Goal: Task Accomplishment & Management: Use online tool/utility

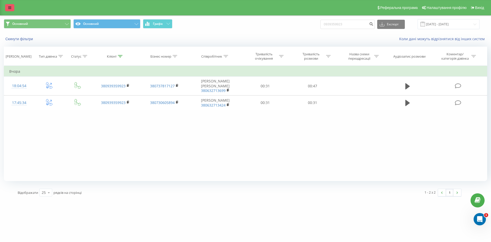
click at [9, 6] on icon at bounding box center [9, 8] width 3 height 4
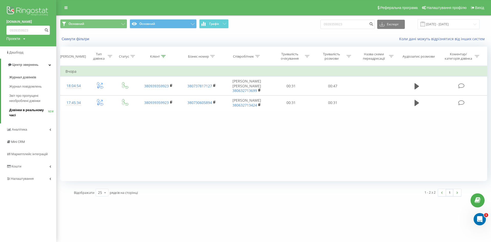
click at [38, 110] on span "Дзвінки в реальному часі" at bounding box center [28, 112] width 39 height 10
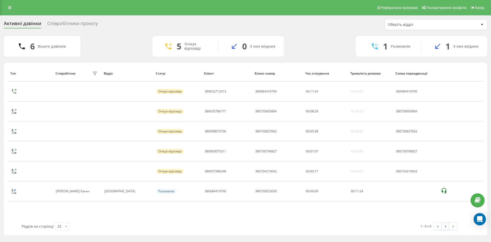
click at [78, 22] on div "Співробітники проєкту" at bounding box center [72, 25] width 51 height 8
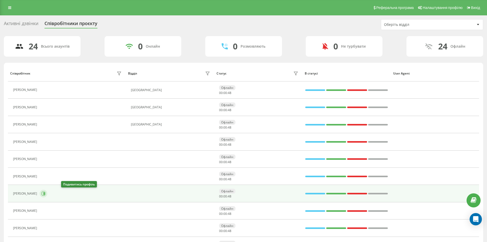
click at [46, 193] on icon at bounding box center [43, 193] width 4 height 4
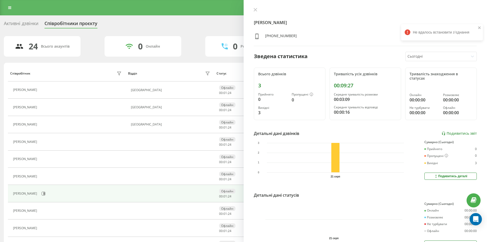
click at [441, 16] on div "Не вдалось встановити зʼєднання Не вдалось встановити зʼєднання" at bounding box center [442, 24] width 82 height 40
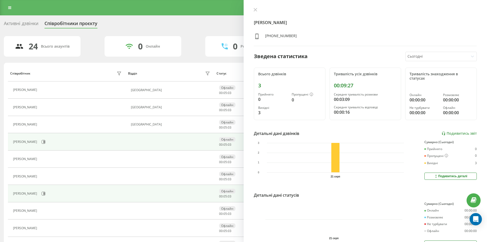
click at [38, 143] on div "Липський Андріан Віталійович" at bounding box center [25, 142] width 25 height 4
click at [46, 143] on icon at bounding box center [44, 142] width 4 height 4
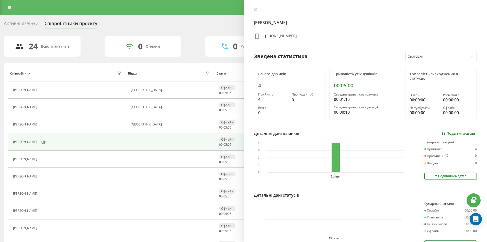
click at [467, 132] on link "Подивитись звіт" at bounding box center [459, 133] width 35 height 4
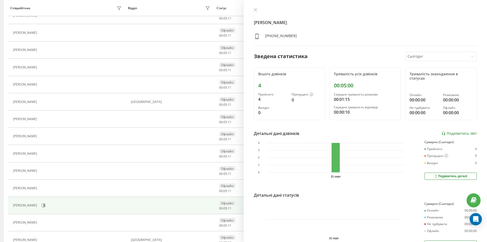
scroll to position [256, 0]
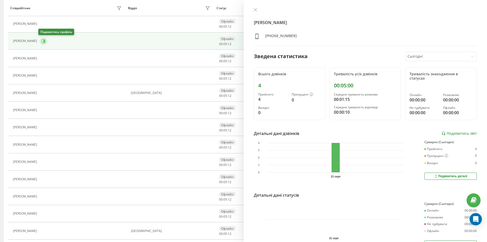
click at [42, 40] on icon at bounding box center [43, 41] width 4 height 4
click at [452, 134] on link "Подивитись звіт" at bounding box center [459, 133] width 35 height 4
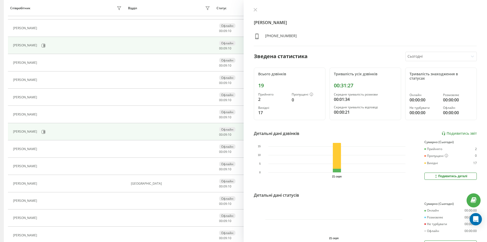
scroll to position [154, 0]
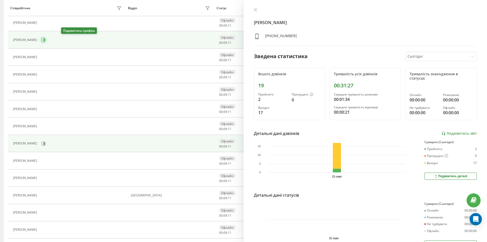
click at [45, 40] on icon at bounding box center [44, 40] width 1 height 3
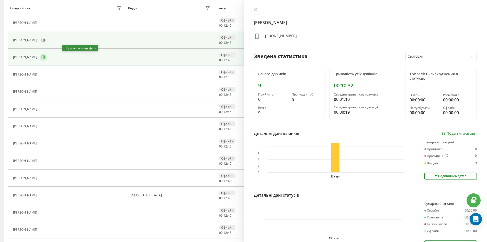
click at [47, 57] on button at bounding box center [44, 57] width 8 height 8
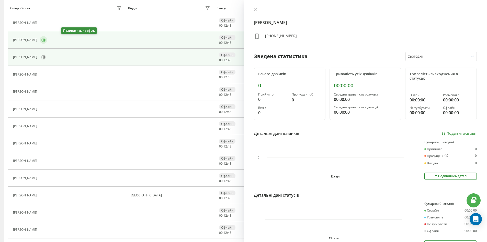
click at [46, 40] on icon at bounding box center [43, 40] width 4 height 4
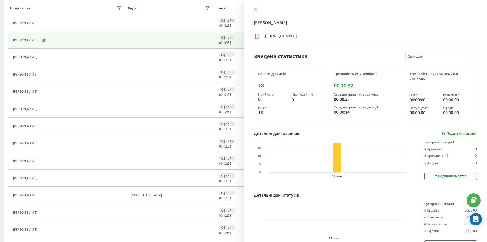
click at [456, 134] on link "Подивитись звіт" at bounding box center [459, 133] width 35 height 4
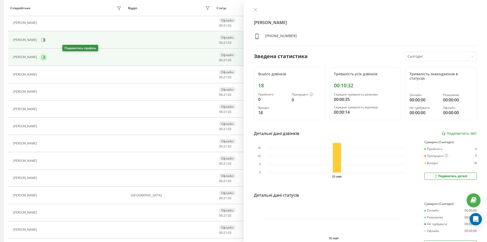
click at [47, 57] on button at bounding box center [44, 57] width 8 height 8
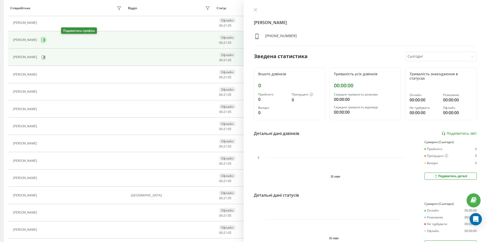
click at [45, 40] on icon at bounding box center [44, 40] width 1 height 3
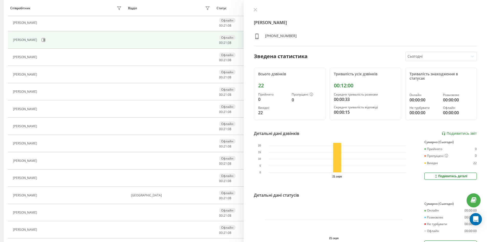
scroll to position [128, 0]
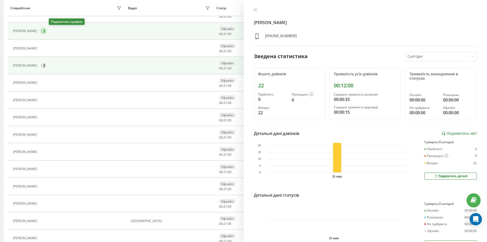
click at [46, 31] on icon at bounding box center [44, 31] width 4 height 4
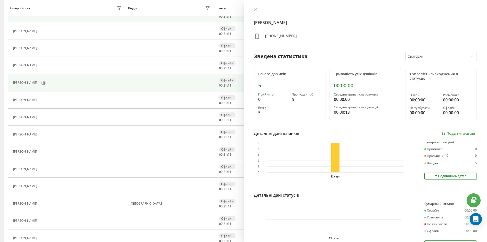
scroll to position [154, 0]
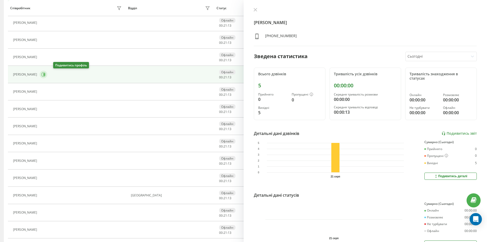
click at [47, 76] on button at bounding box center [44, 75] width 8 height 8
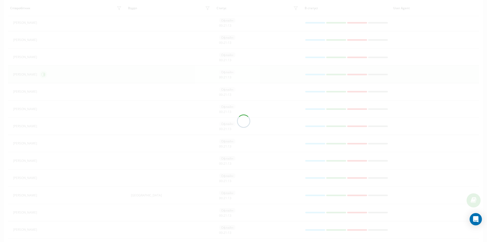
scroll to position [154, 0]
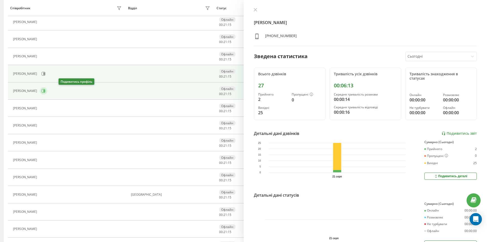
click at [46, 90] on icon at bounding box center [43, 91] width 4 height 4
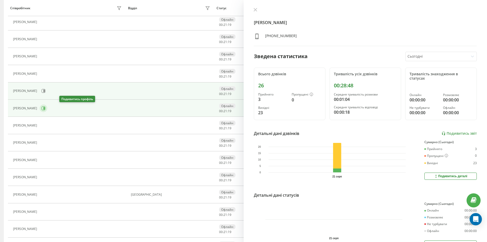
click at [45, 109] on icon at bounding box center [44, 108] width 1 height 3
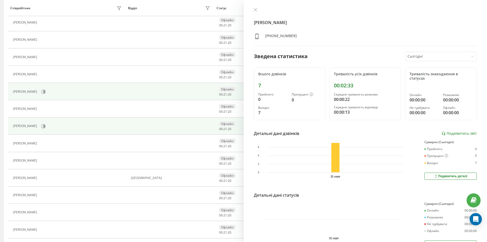
scroll to position [180, 0]
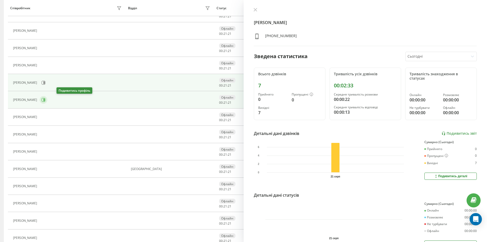
click at [46, 100] on icon at bounding box center [43, 100] width 4 height 4
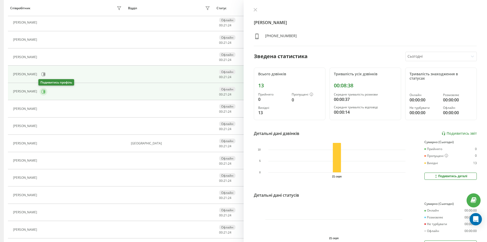
click at [45, 93] on button at bounding box center [44, 92] width 8 height 8
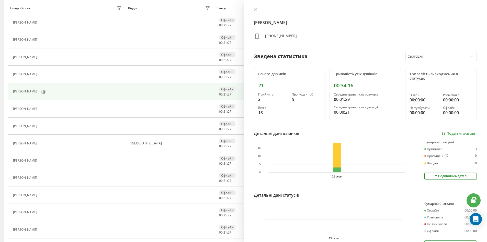
click at [59, 90] on div "Діденко Руслан" at bounding box center [68, 91] width 110 height 9
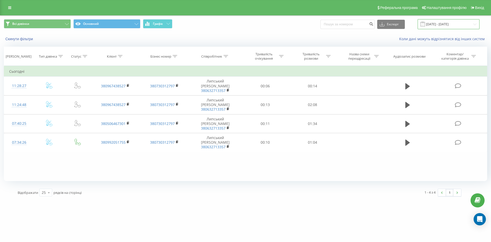
click at [439, 23] on input "21.08.2025 - 21.08.2025" at bounding box center [449, 24] width 62 height 10
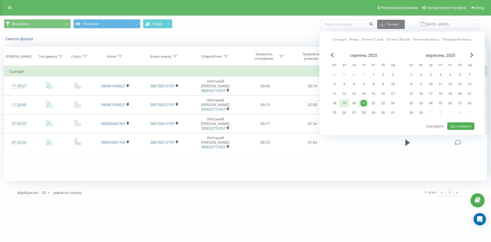
click at [346, 103] on div "19" at bounding box center [344, 103] width 7 height 7
click at [353, 104] on div "20" at bounding box center [354, 103] width 7 height 7
click at [468, 125] on button "Застосувати" at bounding box center [461, 125] width 27 height 7
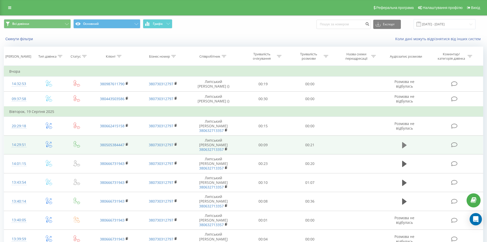
click at [407, 145] on icon at bounding box center [405, 145] width 5 height 7
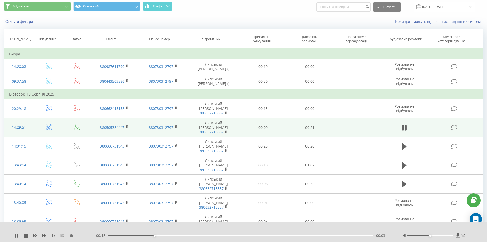
scroll to position [26, 0]
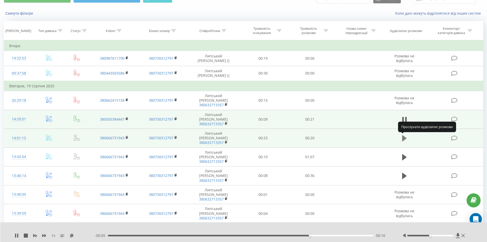
click at [404, 138] on icon at bounding box center [405, 138] width 5 height 6
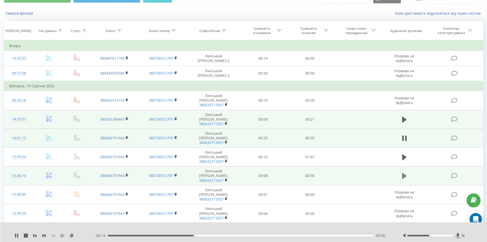
click at [405, 173] on icon at bounding box center [405, 175] width 5 height 7
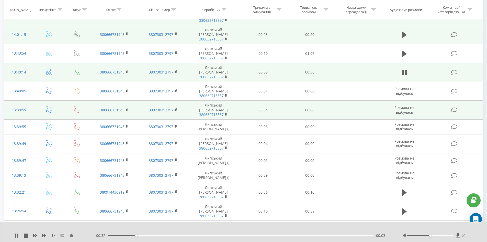
scroll to position [179, 0]
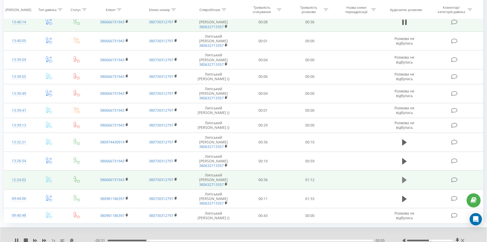
click at [405, 181] on icon at bounding box center [405, 180] width 5 height 6
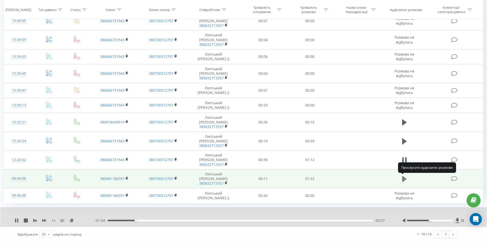
click at [405, 180] on icon at bounding box center [405, 179] width 5 height 6
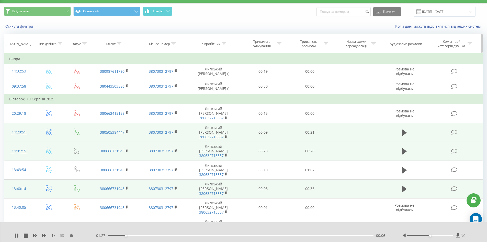
scroll to position [0, 0]
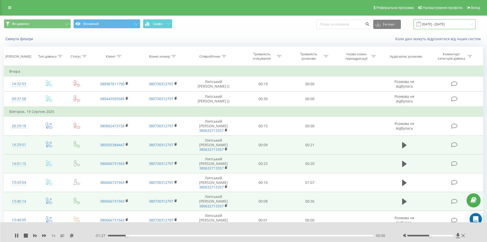
click at [445, 25] on input "19.08.2025 - 20.08.2025" at bounding box center [445, 24] width 62 height 10
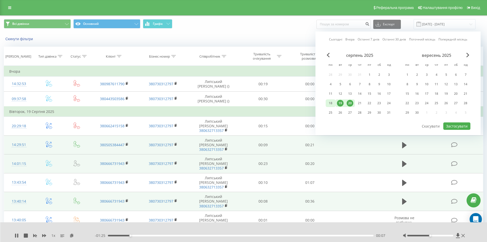
click at [331, 104] on div "18" at bounding box center [331, 103] width 7 height 7
click at [453, 127] on button "Застосувати" at bounding box center [457, 125] width 27 height 7
type input "18.08.2025 - 18.08.2025"
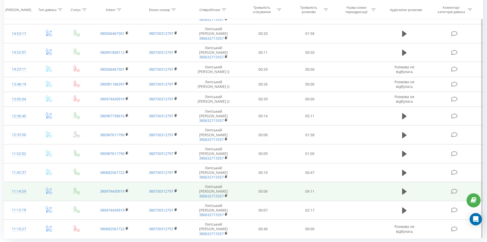
scroll to position [154, 0]
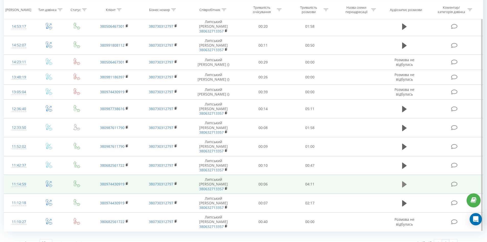
click at [404, 186] on icon at bounding box center [405, 184] width 5 height 6
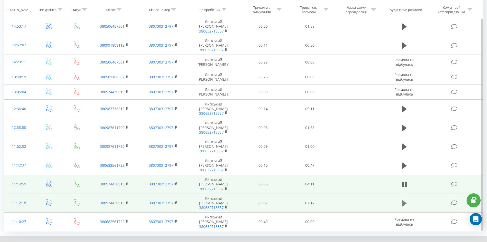
click at [404, 204] on icon at bounding box center [405, 203] width 5 height 6
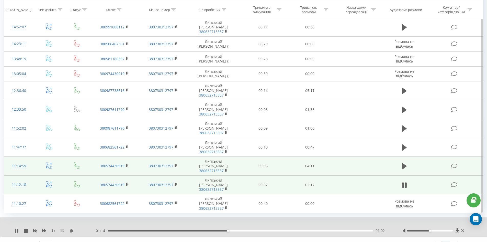
scroll to position [182, 0]
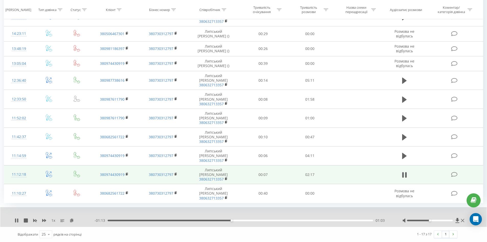
click at [134, 220] on div "01:03" at bounding box center [241, 221] width 266 height 2
click at [16, 220] on icon at bounding box center [15, 220] width 1 height 4
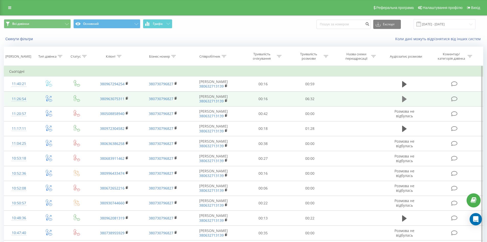
click at [403, 99] on icon at bounding box center [405, 98] width 5 height 7
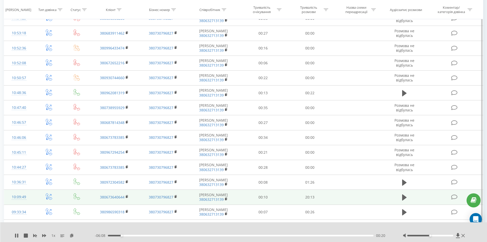
scroll to position [128, 0]
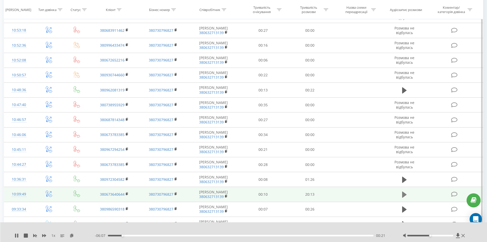
click at [404, 197] on icon at bounding box center [405, 194] width 5 height 6
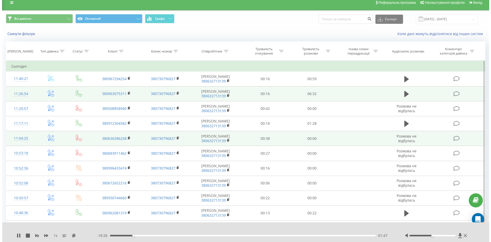
scroll to position [0, 0]
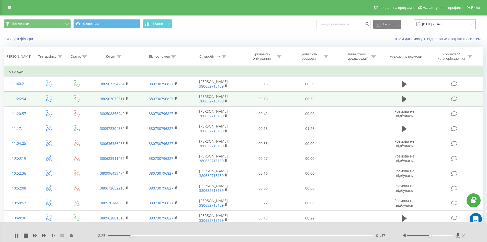
click at [445, 22] on input "[DATE] - [DATE]" at bounding box center [445, 24] width 62 height 10
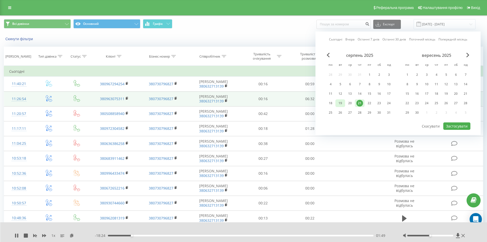
click at [338, 105] on div "19" at bounding box center [340, 103] width 7 height 7
click at [349, 102] on div "20" at bounding box center [350, 103] width 7 height 7
click at [451, 128] on button "Застосувати" at bounding box center [457, 125] width 27 height 7
type input "[DATE] - [DATE]"
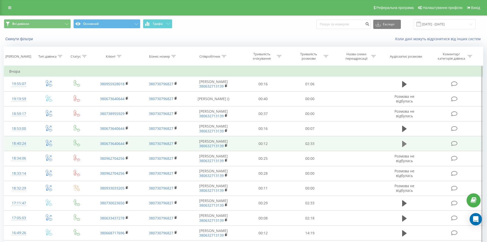
click at [405, 146] on icon at bounding box center [405, 143] width 5 height 7
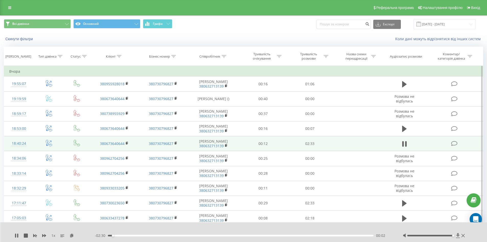
drag, startPoint x: 431, startPoint y: 235, endPoint x: 460, endPoint y: 235, distance: 28.9
click at [460, 235] on div at bounding box center [434, 235] width 63 height 5
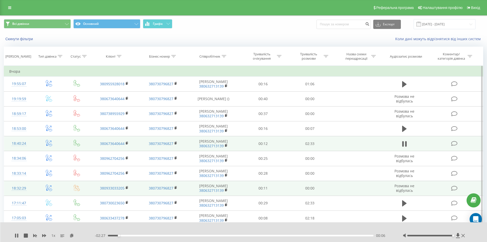
scroll to position [26, 0]
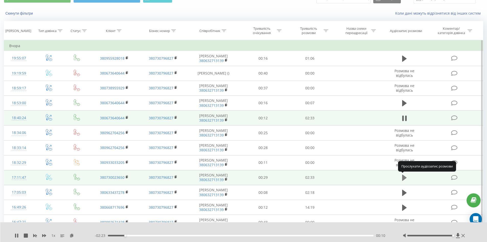
click at [407, 178] on icon at bounding box center [405, 177] width 5 height 7
click at [315, 178] on td "02:33" at bounding box center [310, 177] width 47 height 15
click at [314, 178] on td "02:33" at bounding box center [310, 177] width 47 height 15
click at [315, 179] on td "02:33" at bounding box center [310, 177] width 47 height 15
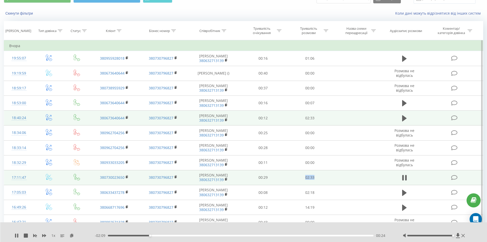
drag, startPoint x: 315, startPoint y: 178, endPoint x: 306, endPoint y: 178, distance: 9.0
click at [306, 178] on td "02:33" at bounding box center [310, 177] width 47 height 15
click at [319, 178] on td "02:33" at bounding box center [310, 177] width 47 height 15
click at [314, 178] on td "02:33" at bounding box center [310, 177] width 47 height 15
drag, startPoint x: 314, startPoint y: 178, endPoint x: 317, endPoint y: 178, distance: 3.3
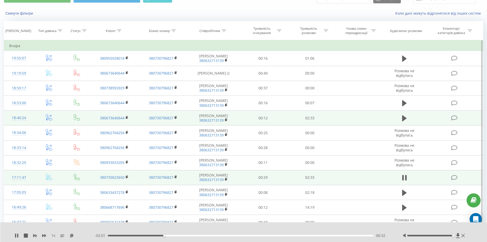
click at [317, 178] on td "02:33" at bounding box center [310, 177] width 47 height 15
click at [226, 180] on rect at bounding box center [226, 179] width 2 height 2
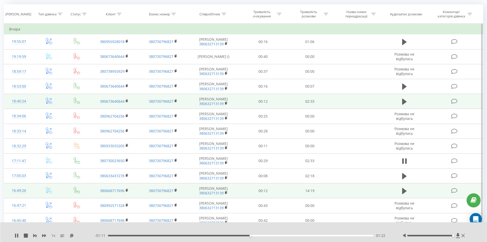
scroll to position [51, 0]
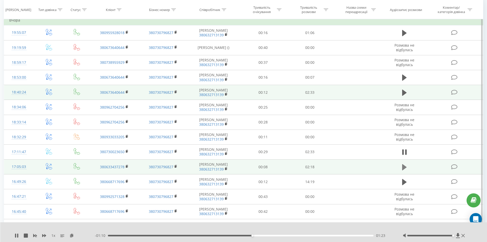
click at [403, 168] on icon at bounding box center [405, 167] width 5 height 6
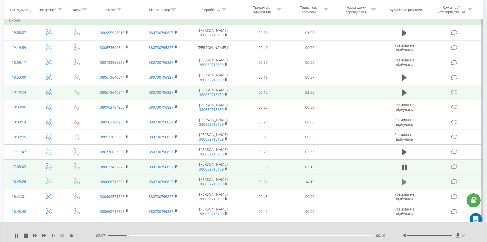
click at [403, 179] on icon at bounding box center [405, 182] width 5 height 6
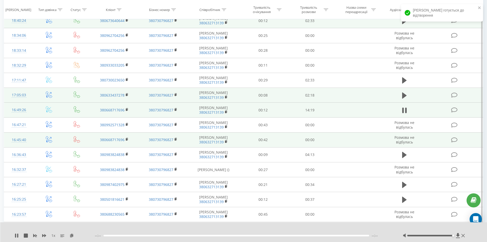
scroll to position [154, 0]
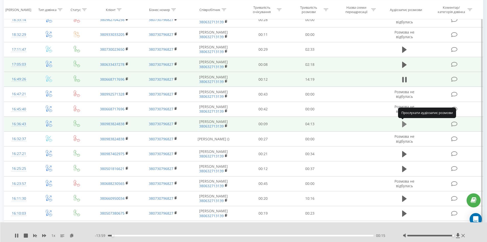
click at [404, 124] on icon at bounding box center [405, 124] width 5 height 6
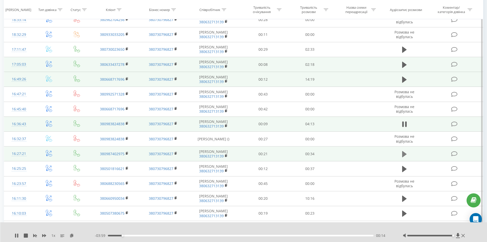
click at [405, 155] on icon at bounding box center [405, 154] width 5 height 6
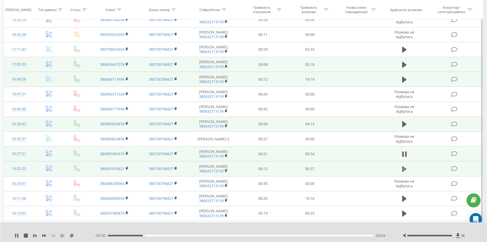
click at [405, 171] on icon at bounding box center [405, 168] width 5 height 7
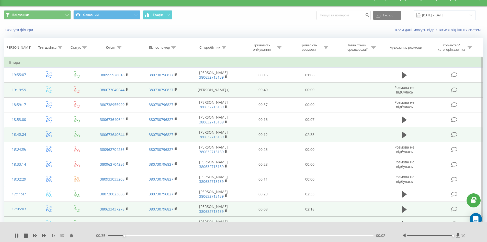
scroll to position [0, 0]
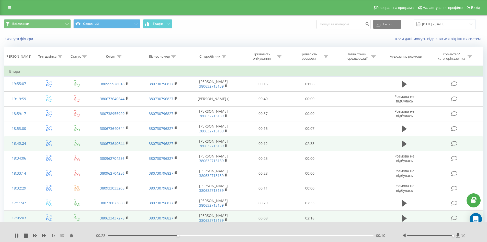
click at [14, 235] on div "1 x - 00:28 00:10 00:10" at bounding box center [243, 232] width 487 height 20
click at [16, 236] on icon at bounding box center [15, 235] width 1 height 4
